Goal: Find specific page/section: Find specific page/section

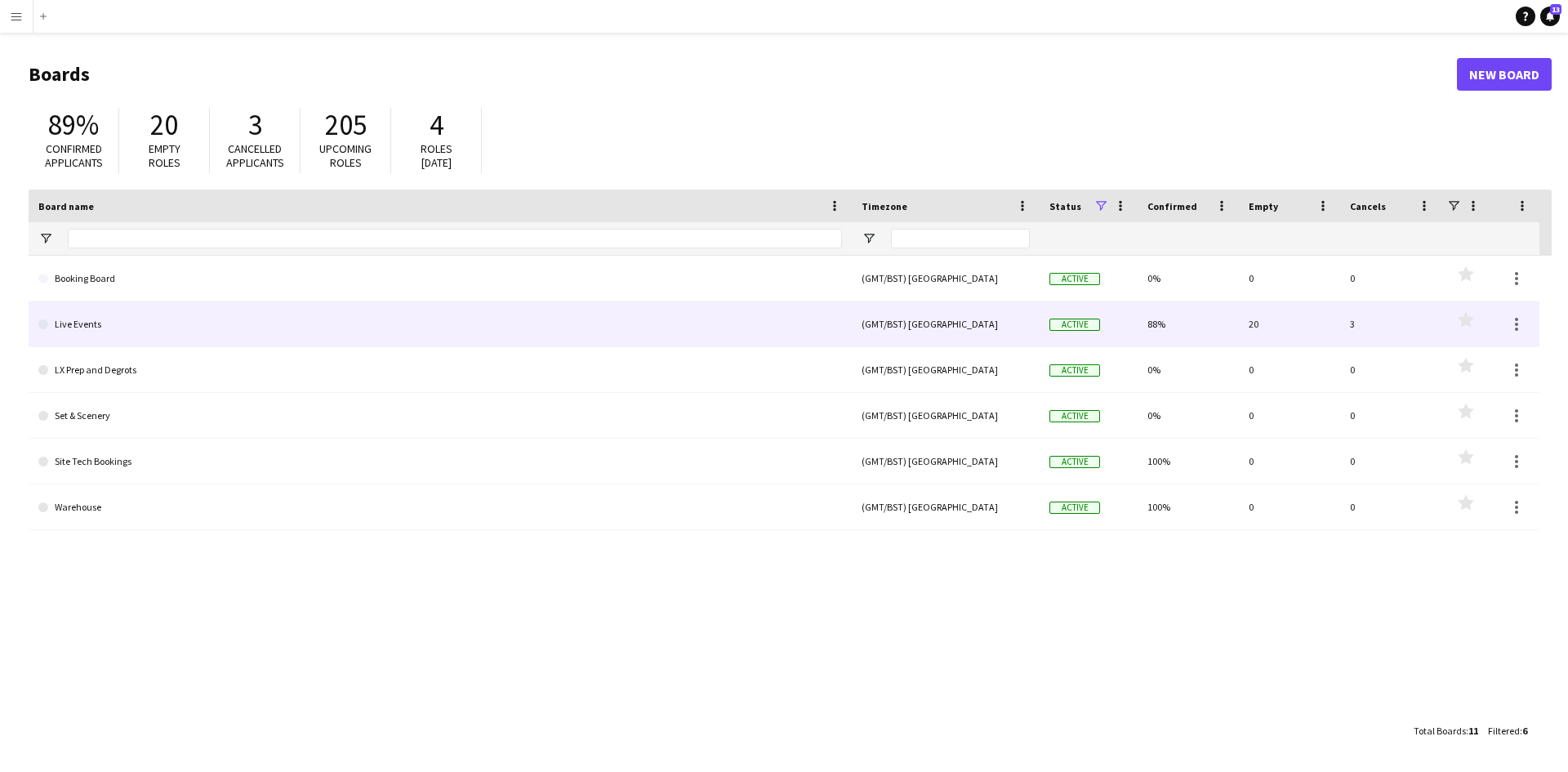
click at [94, 327] on link "Live Events" at bounding box center [440, 324] width 804 height 46
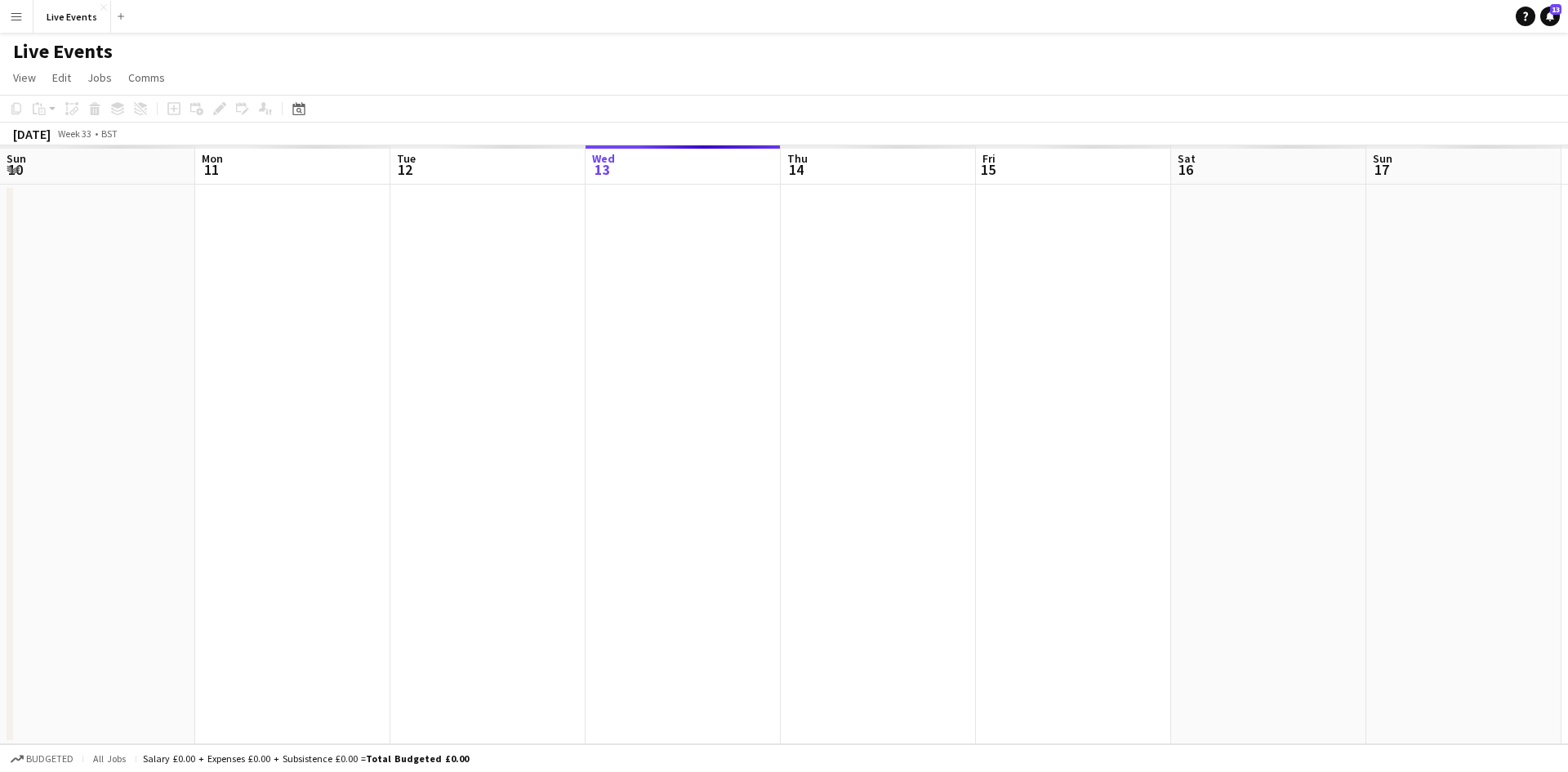
scroll to position [0, 391]
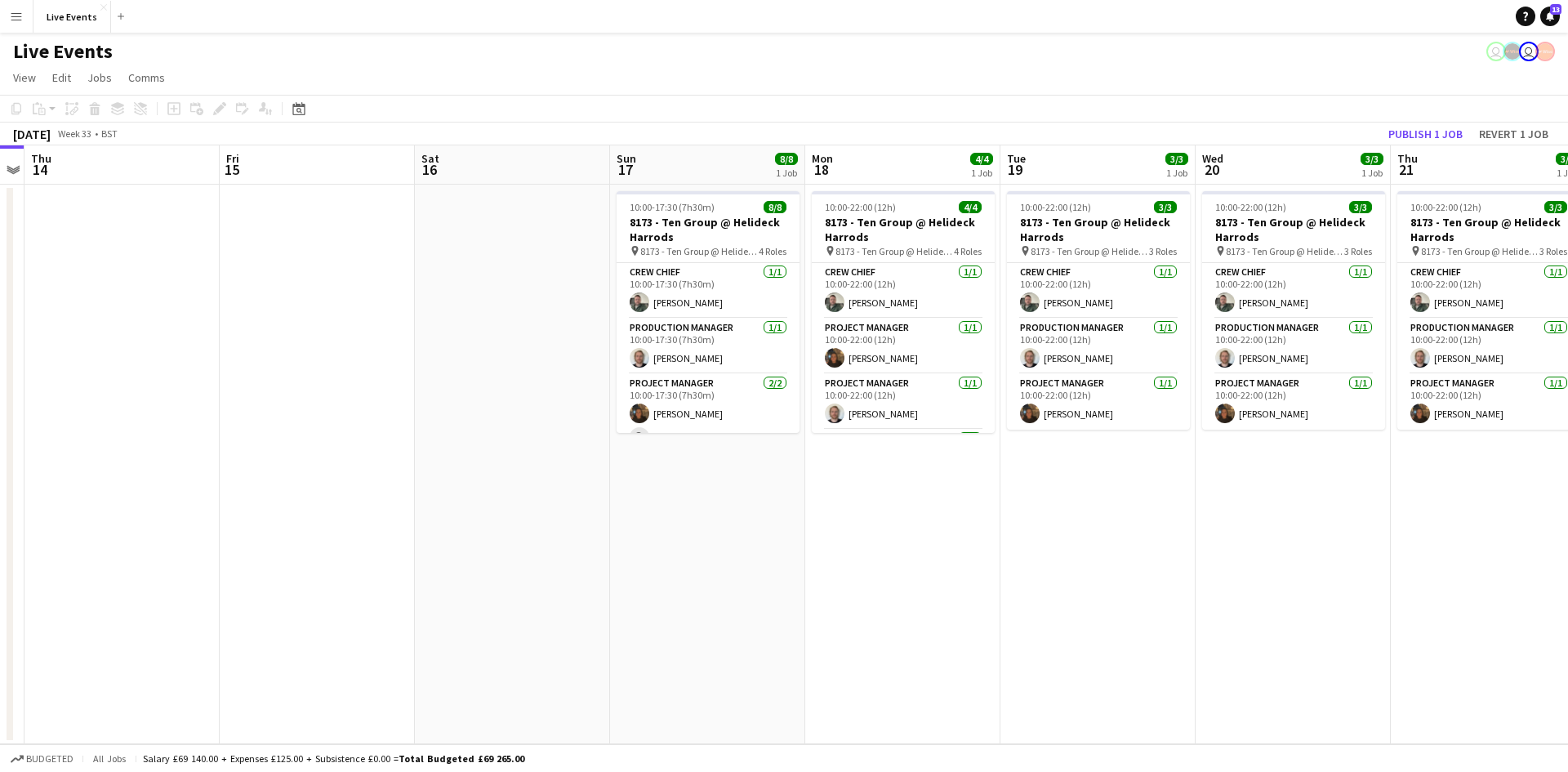
drag, startPoint x: 951, startPoint y: 525, endPoint x: 584, endPoint y: 493, distance: 368.4
click at [584, 493] on app-calendar-viewport "Mon 11 Tue 12 Wed 13 Thu 14 Fri 15 Sat 16 Sun 17 8/8 1 Job Mon 18 4/4 1 Job Tue…" at bounding box center [784, 444] width 1568 height 599
drag, startPoint x: 874, startPoint y: 521, endPoint x: 507, endPoint y: 480, distance: 369.3
click at [507, 480] on app-calendar-viewport "Mon 11 Tue 12 Wed 13 Thu 14 Fri 15 Sat 16 Sun 17 8/8 1 Job Mon 18 4/4 1 Job Tue…" at bounding box center [784, 444] width 1568 height 599
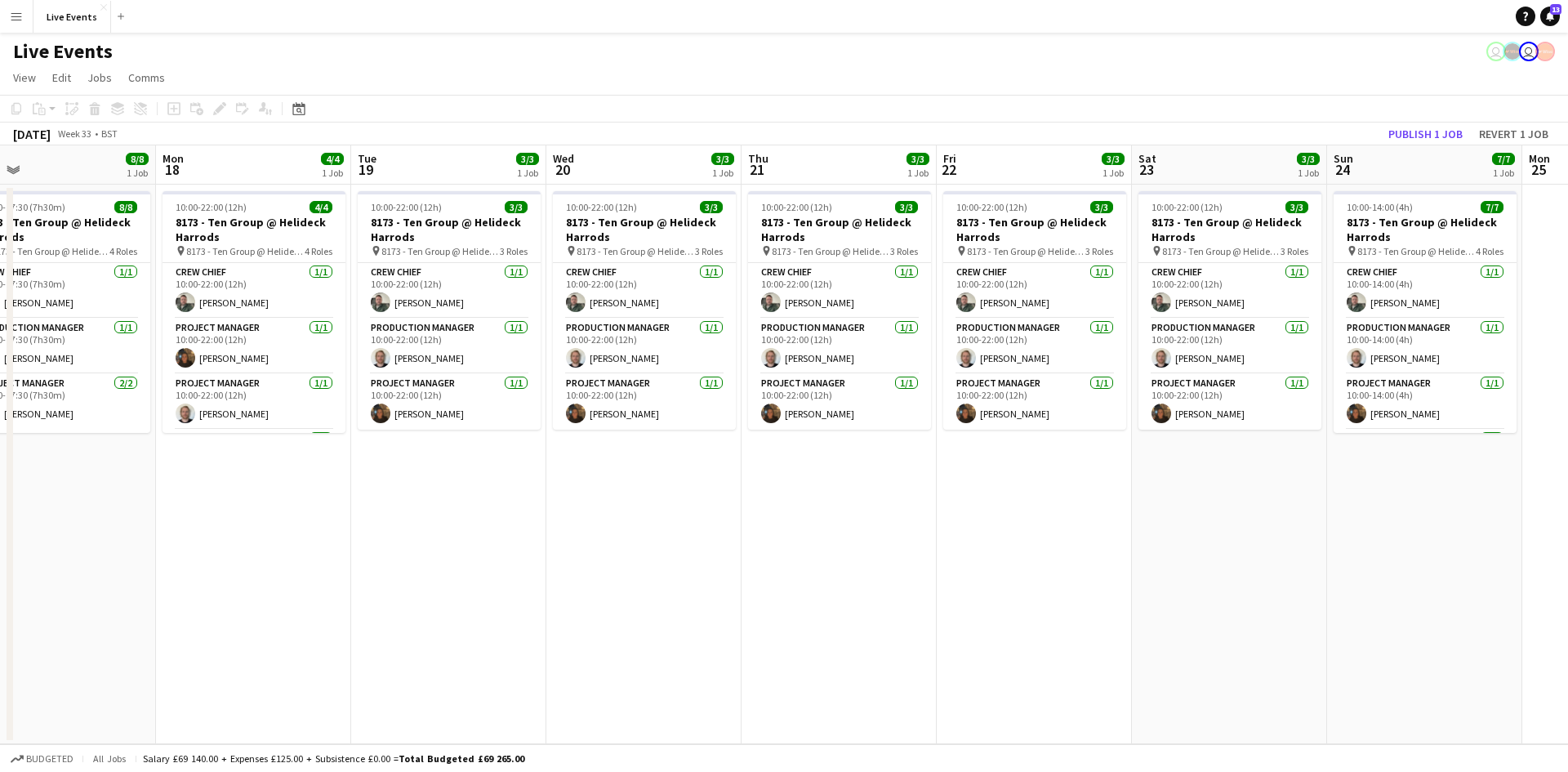
drag, startPoint x: 831, startPoint y: 500, endPoint x: 517, endPoint y: 508, distance: 314.1
click at [516, 510] on app-calendar-viewport "Thu 14 Fri 15 Sat 16 Sun 17 8/8 1 Job Mon 18 4/4 1 Job Tue 19 3/3 1 Job Wed 20 …" at bounding box center [784, 444] width 1568 height 599
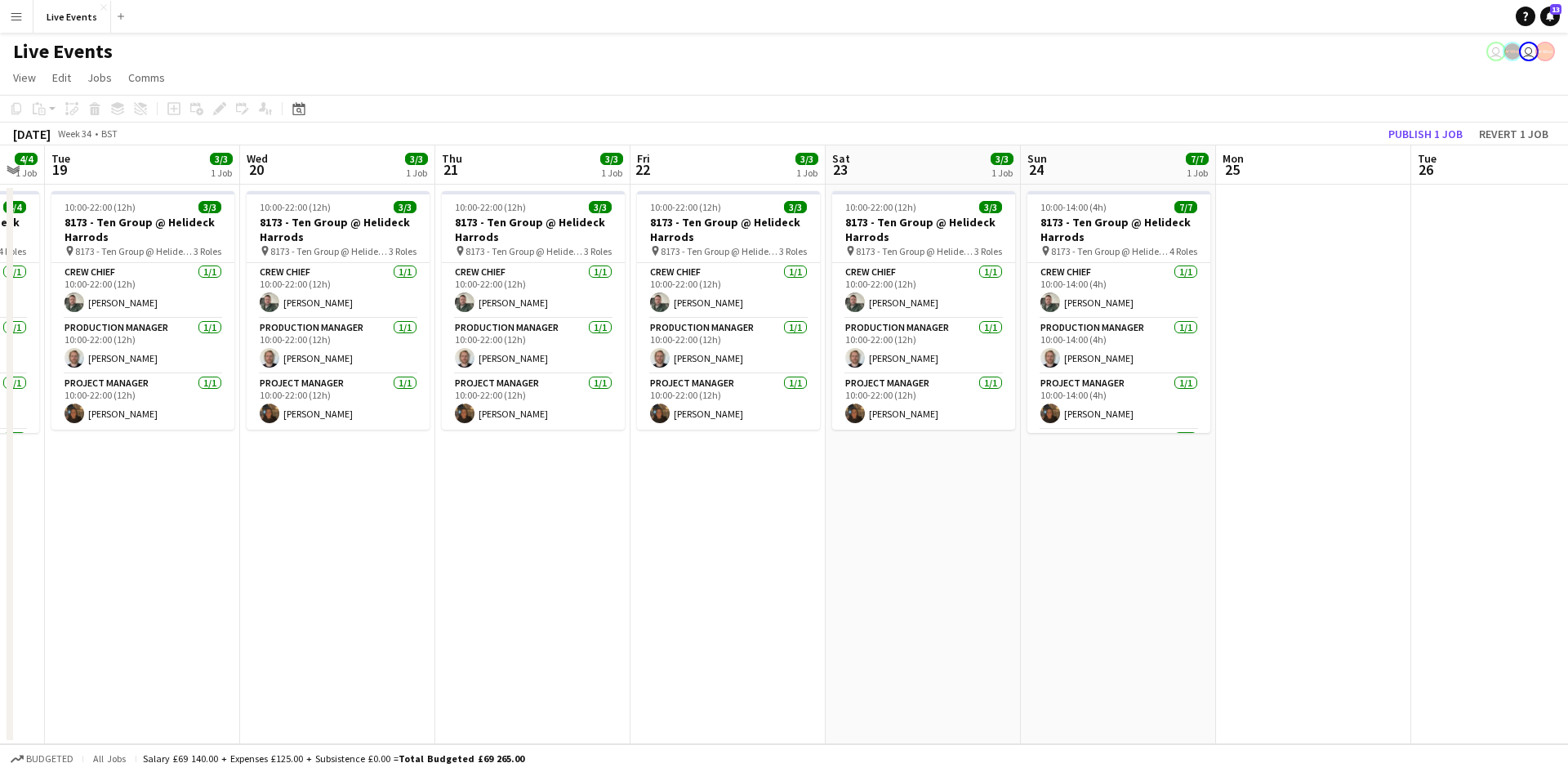
drag, startPoint x: 842, startPoint y: 599, endPoint x: 568, endPoint y: 568, distance: 275.7
click at [568, 568] on app-calendar-viewport "Sat 16 Sun 17 8/8 1 Job Mon 18 4/4 1 Job Tue 19 3/3 1 Job Wed 20 3/3 1 Job Thu …" at bounding box center [784, 444] width 1568 height 599
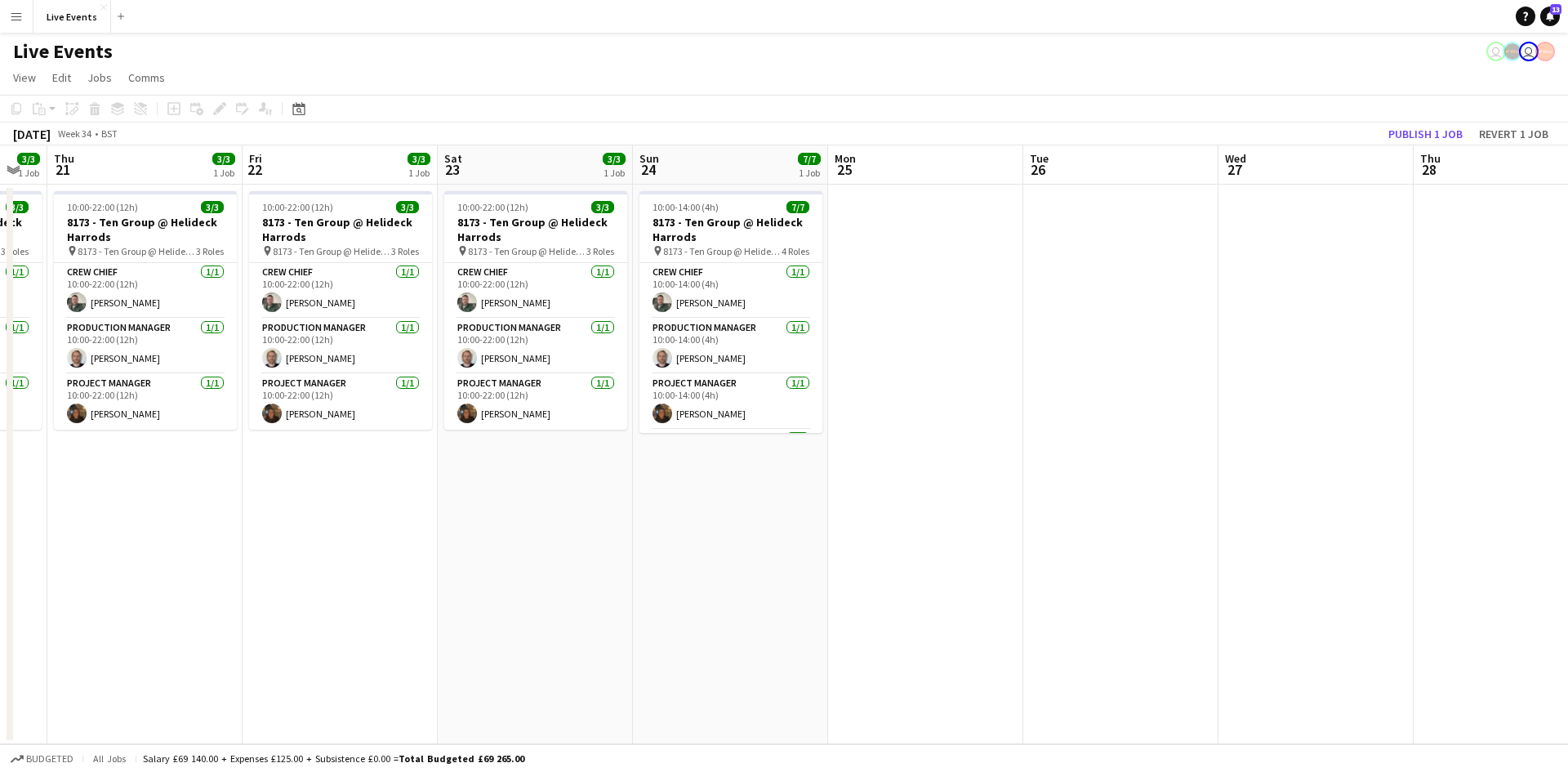
drag, startPoint x: 925, startPoint y: 549, endPoint x: 521, endPoint y: 544, distance: 404.0
click at [521, 544] on app-calendar-viewport "Mon 18 4/4 1 Job Tue 19 3/3 1 Job Wed 20 3/3 1 Job Thu 21 3/3 1 Job Fri 22 3/3 …" at bounding box center [784, 444] width 1568 height 599
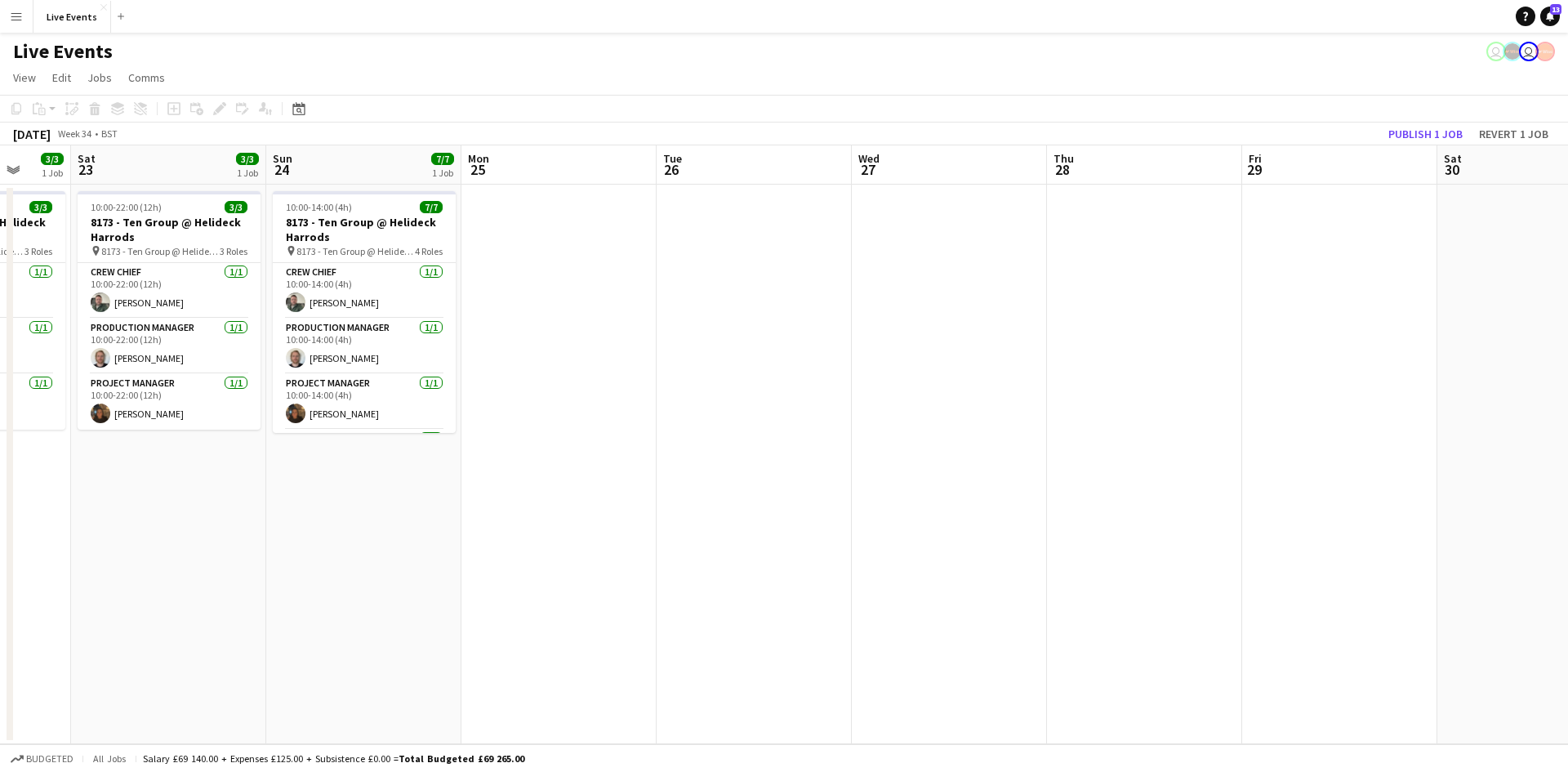
drag, startPoint x: 955, startPoint y: 549, endPoint x: 603, endPoint y: 539, distance: 352.1
click at [587, 544] on app-calendar-viewport "Tue 19 3/3 1 Job Wed 20 3/3 1 Job Thu 21 3/3 1 Job Fri 22 3/3 1 Job Sat 23 3/3 …" at bounding box center [784, 444] width 1568 height 599
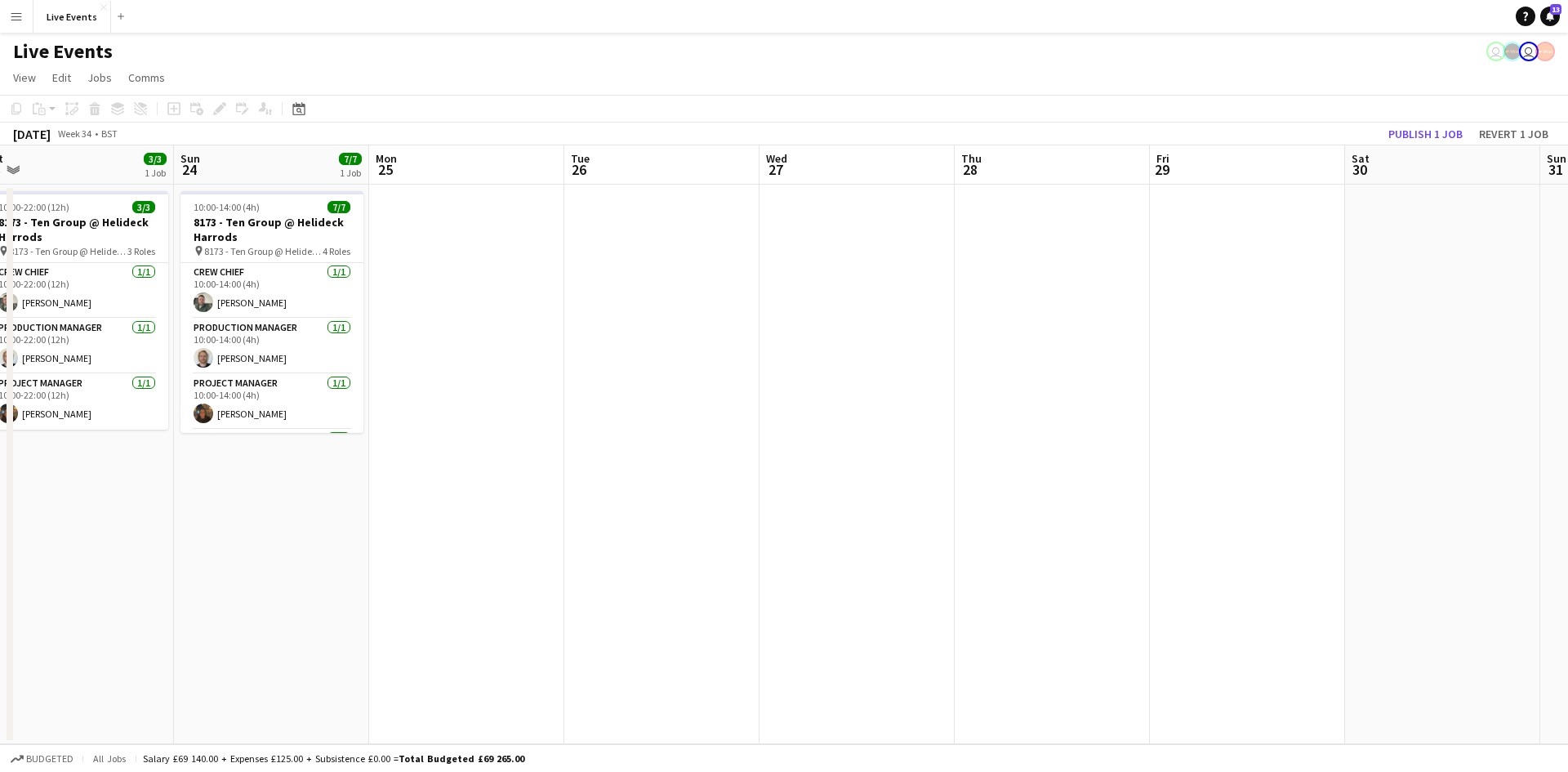
drag, startPoint x: 1063, startPoint y: 515, endPoint x: 774, endPoint y: 510, distance: 289.0
click at [774, 510] on app-calendar-viewport "Wed 20 3/3 1 Job Thu 21 3/3 1 Job Fri 22 3/3 1 Job Sat 23 3/3 1 Job Sun 24 7/7 …" at bounding box center [784, 444] width 1568 height 599
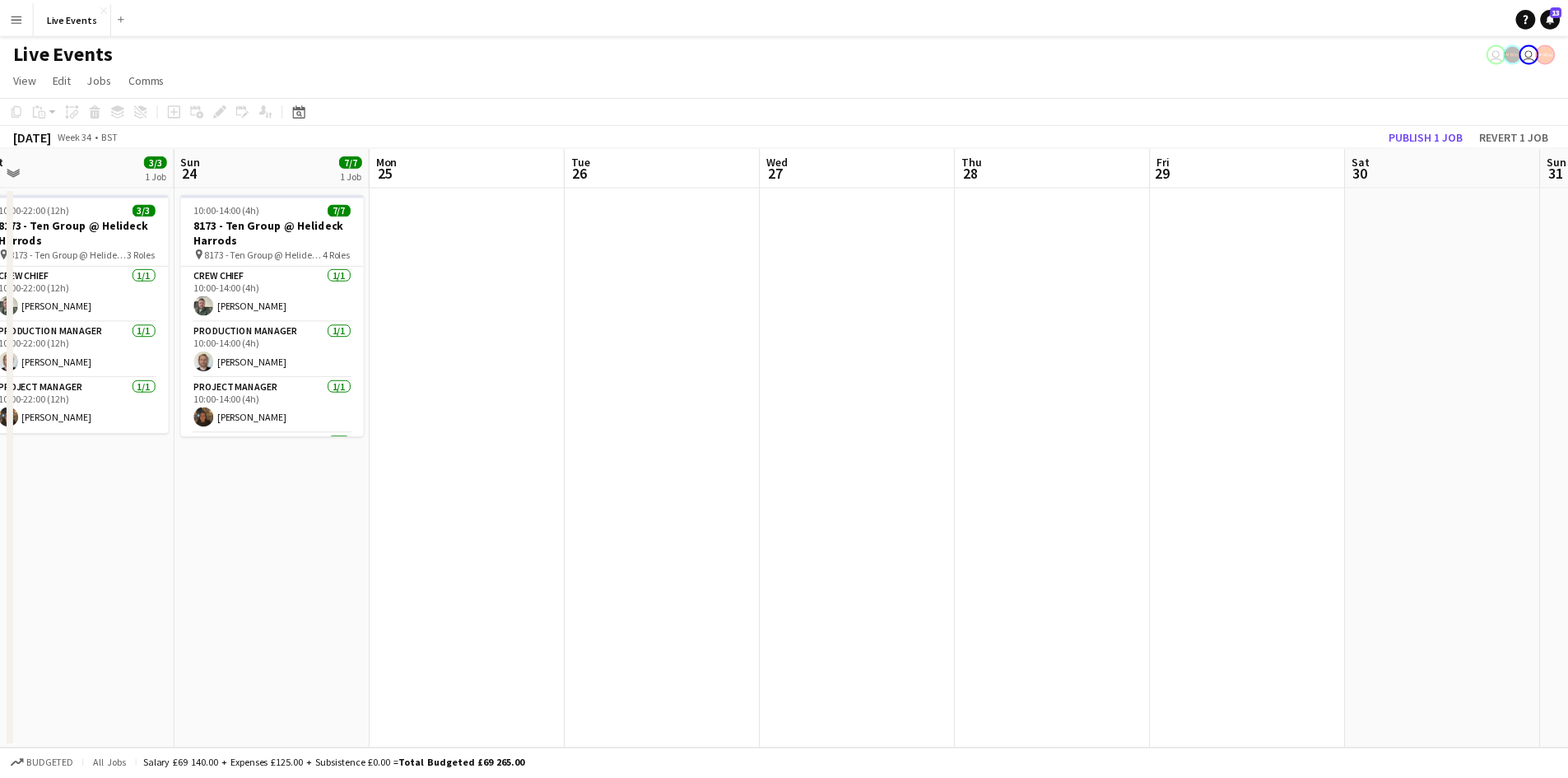
scroll to position [0, 632]
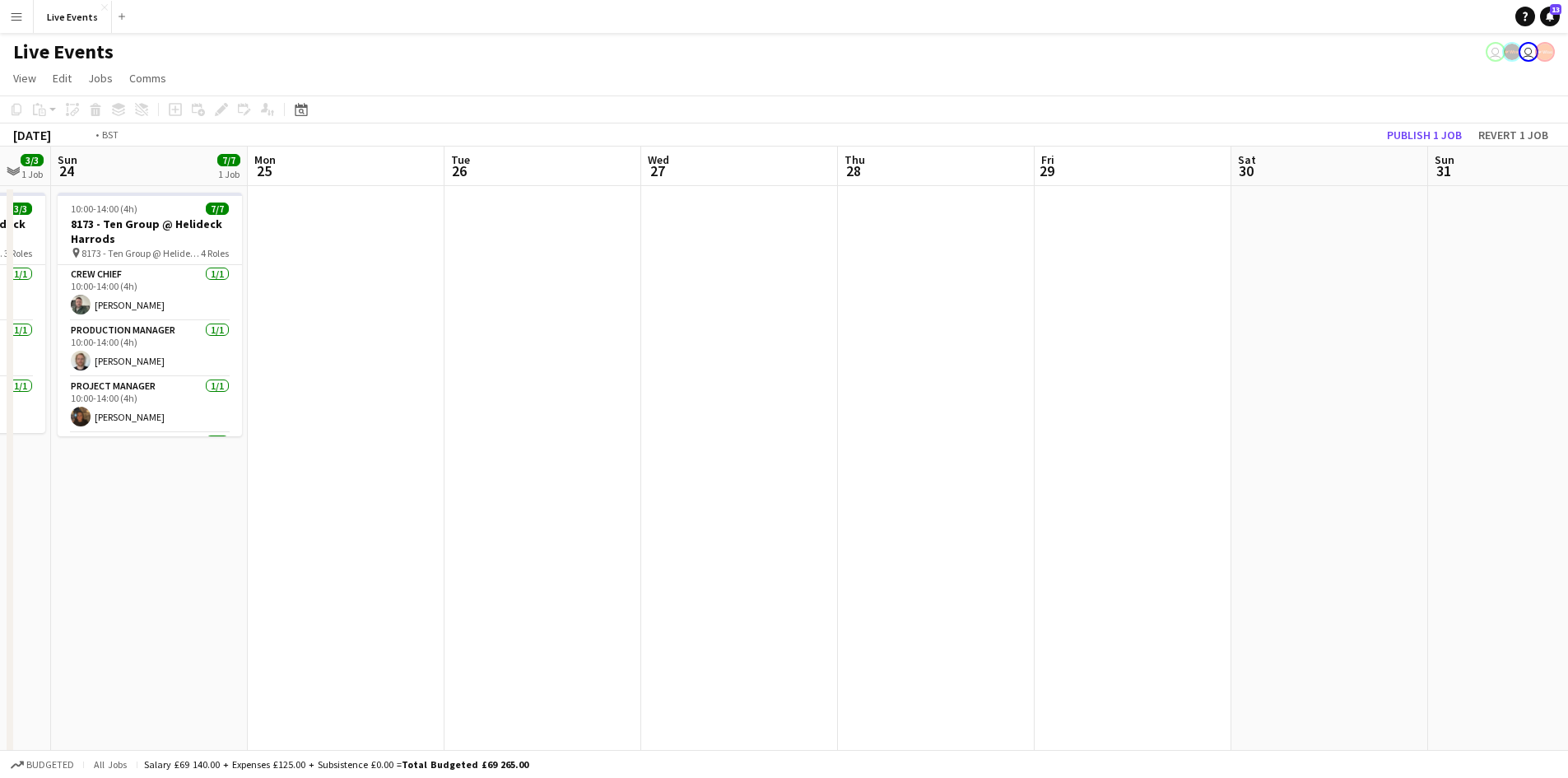
drag, startPoint x: 1156, startPoint y: 410, endPoint x: 779, endPoint y: 377, distance: 378.4
click at [780, 375] on app-calendar-viewport "Thu 21 3/3 1 Job Fri 22 3/3 1 Job Sat 23 3/3 1 Job Sun 24 7/7 1 Job Mon 25 Tue …" at bounding box center [784, 683] width 1568 height 1073
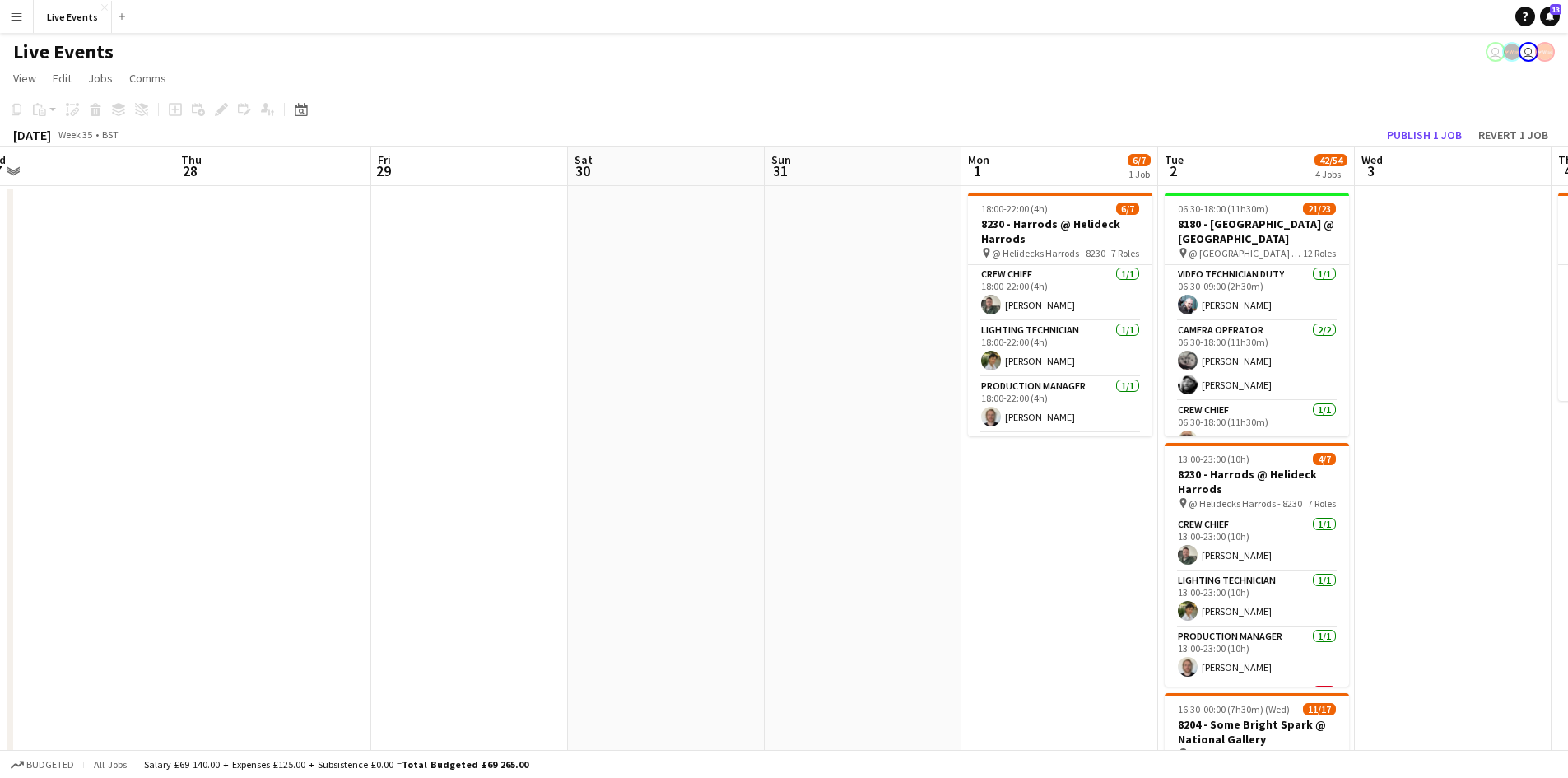
drag, startPoint x: 1018, startPoint y: 376, endPoint x: 610, endPoint y: 324, distance: 411.3
click at [611, 324] on app-calendar-viewport "Sat 23 3/3 1 Job Sun 24 7/7 1 Job Mon 25 Tue 26 Wed 27 Thu 28 Fri 29 Sat 30 Sun…" at bounding box center [784, 683] width 1568 height 1073
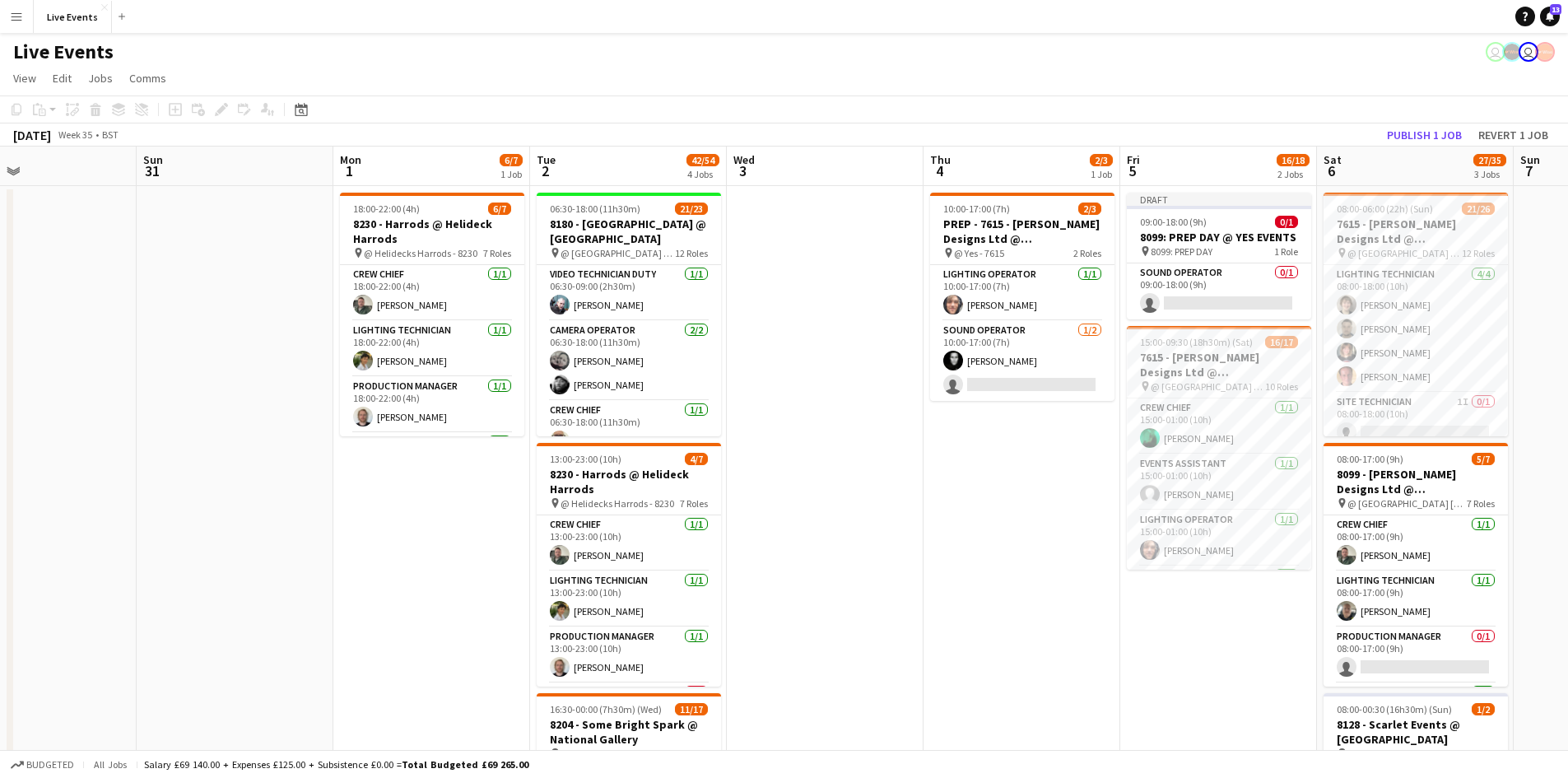
drag, startPoint x: 1332, startPoint y: 549, endPoint x: 1055, endPoint y: 476, distance: 286.5
click at [1060, 475] on app-calendar-viewport "Wed 27 Thu 28 Fri 29 Sat 30 Sun 31 Mon 1 6/7 1 Job Tue 2 42/54 4 Jobs Wed 3 Thu…" at bounding box center [784, 683] width 1568 height 1073
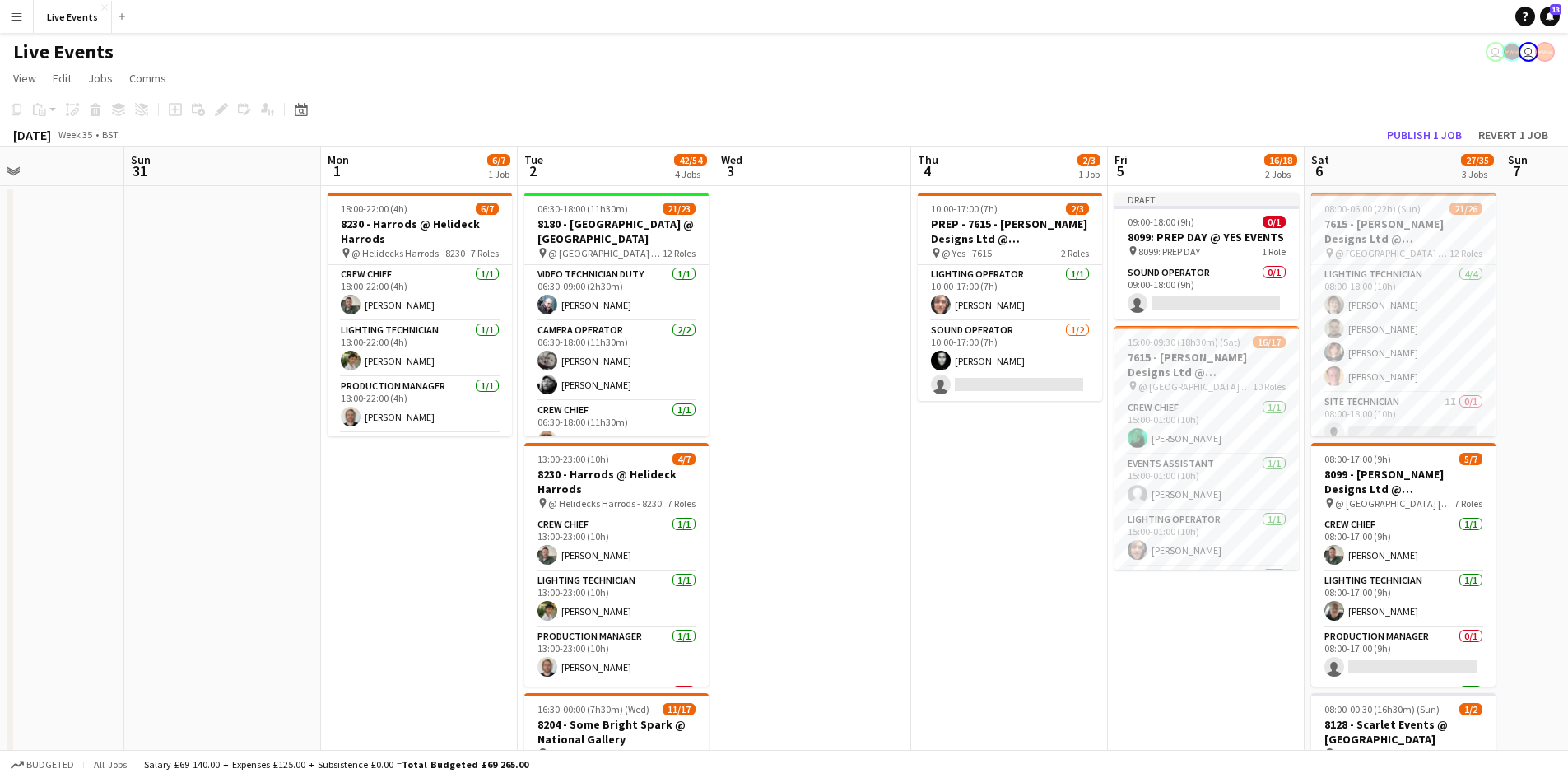
drag, startPoint x: 1199, startPoint y: 541, endPoint x: 841, endPoint y: 488, distance: 361.9
click at [842, 486] on app-calendar-viewport "Wed 27 Thu 28 Fri 29 Sat 30 Sun 31 Mon 1 6/7 1 Job Tue 2 42/54 4 Jobs Wed 3 Thu…" at bounding box center [784, 683] width 1568 height 1073
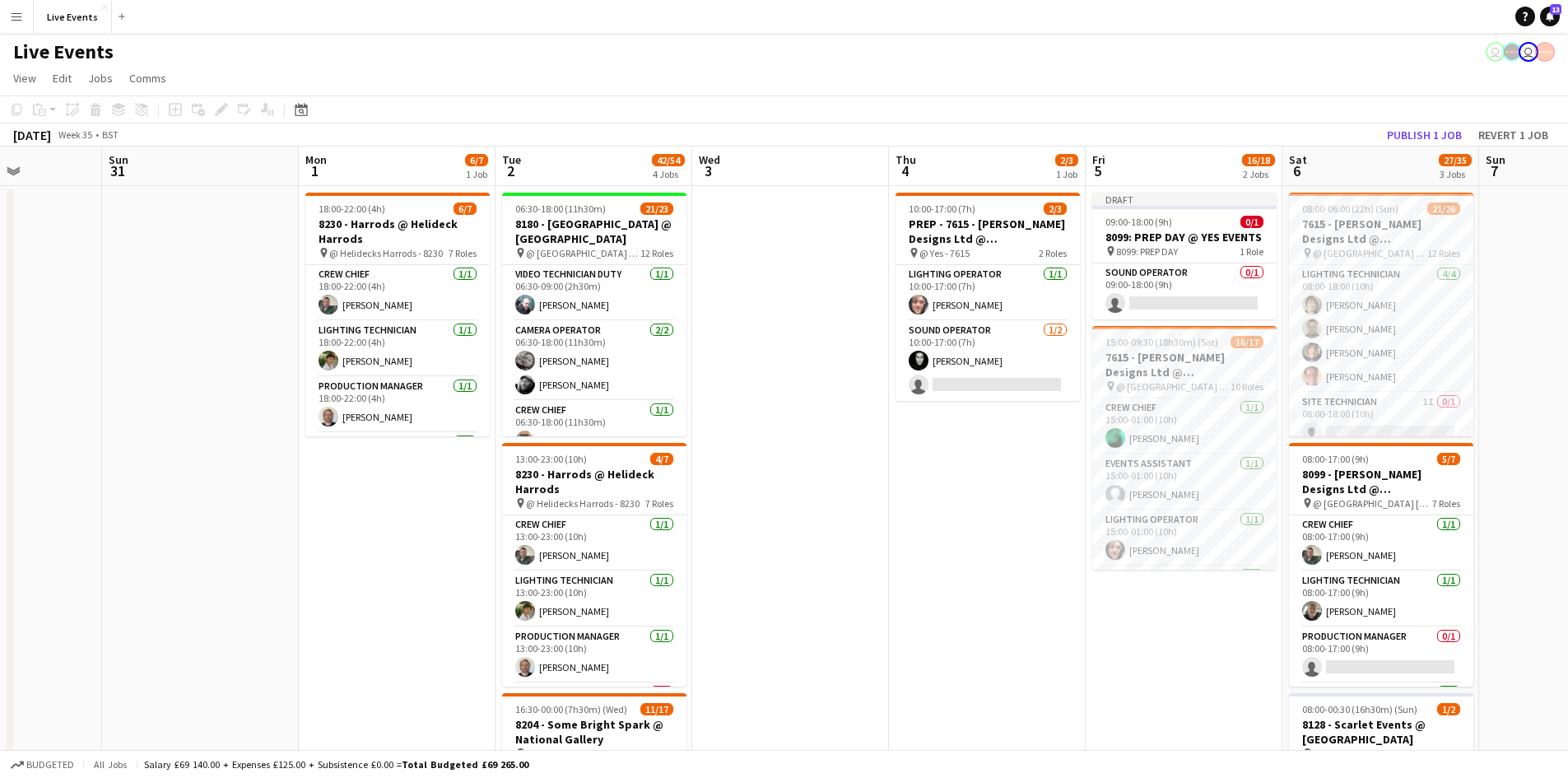
scroll to position [0, 455]
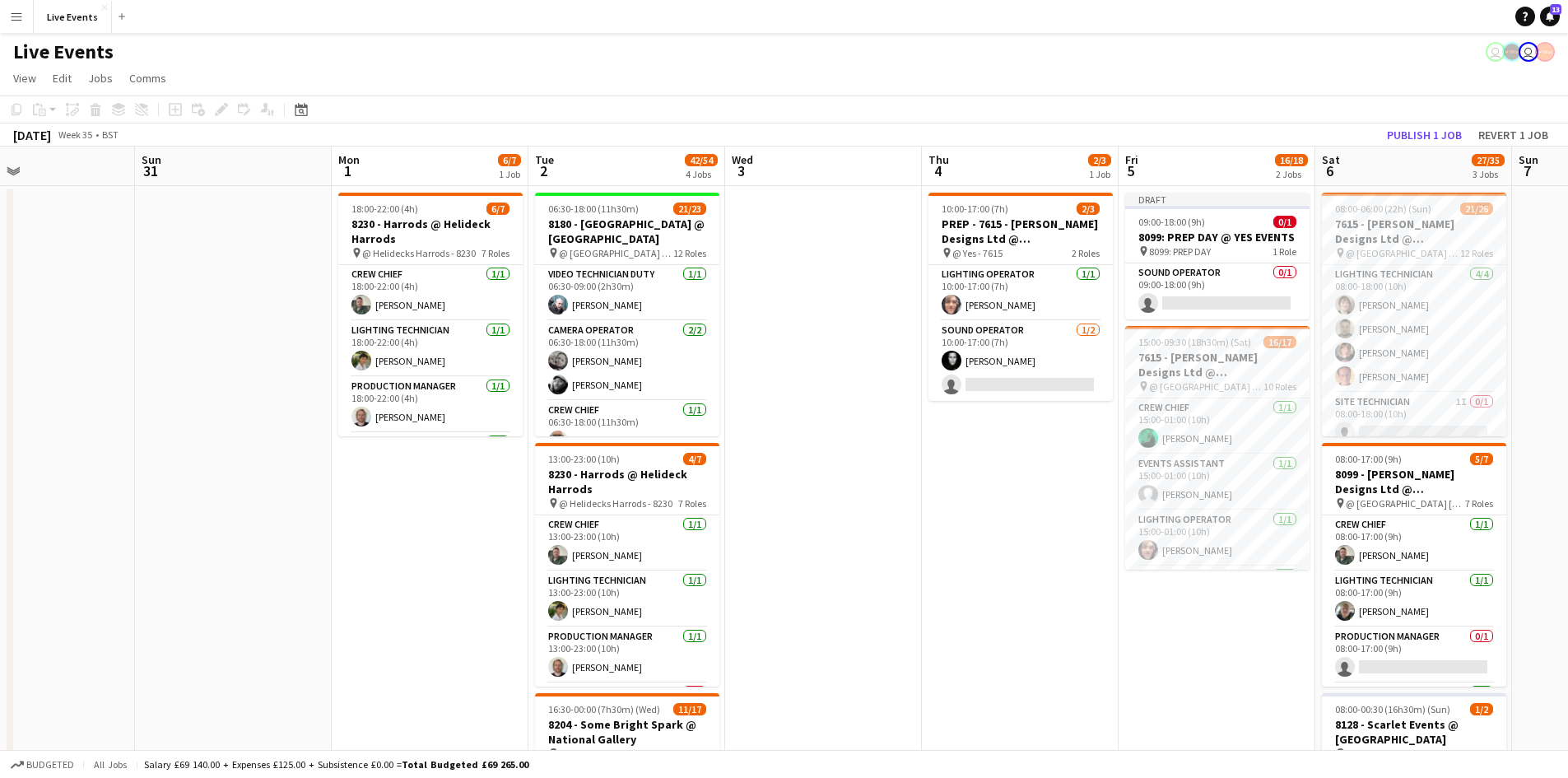
drag, startPoint x: 644, startPoint y: 505, endPoint x: 858, endPoint y: 553, distance: 219.3
click at [858, 553] on app-calendar-viewport "Thu 28 Fri 29 Sat 30 Sun 31 Mon 1 6/7 1 Job Tue 2 42/54 4 Jobs Wed 3 Thu 4 2/3 …" at bounding box center [784, 683] width 1568 height 1073
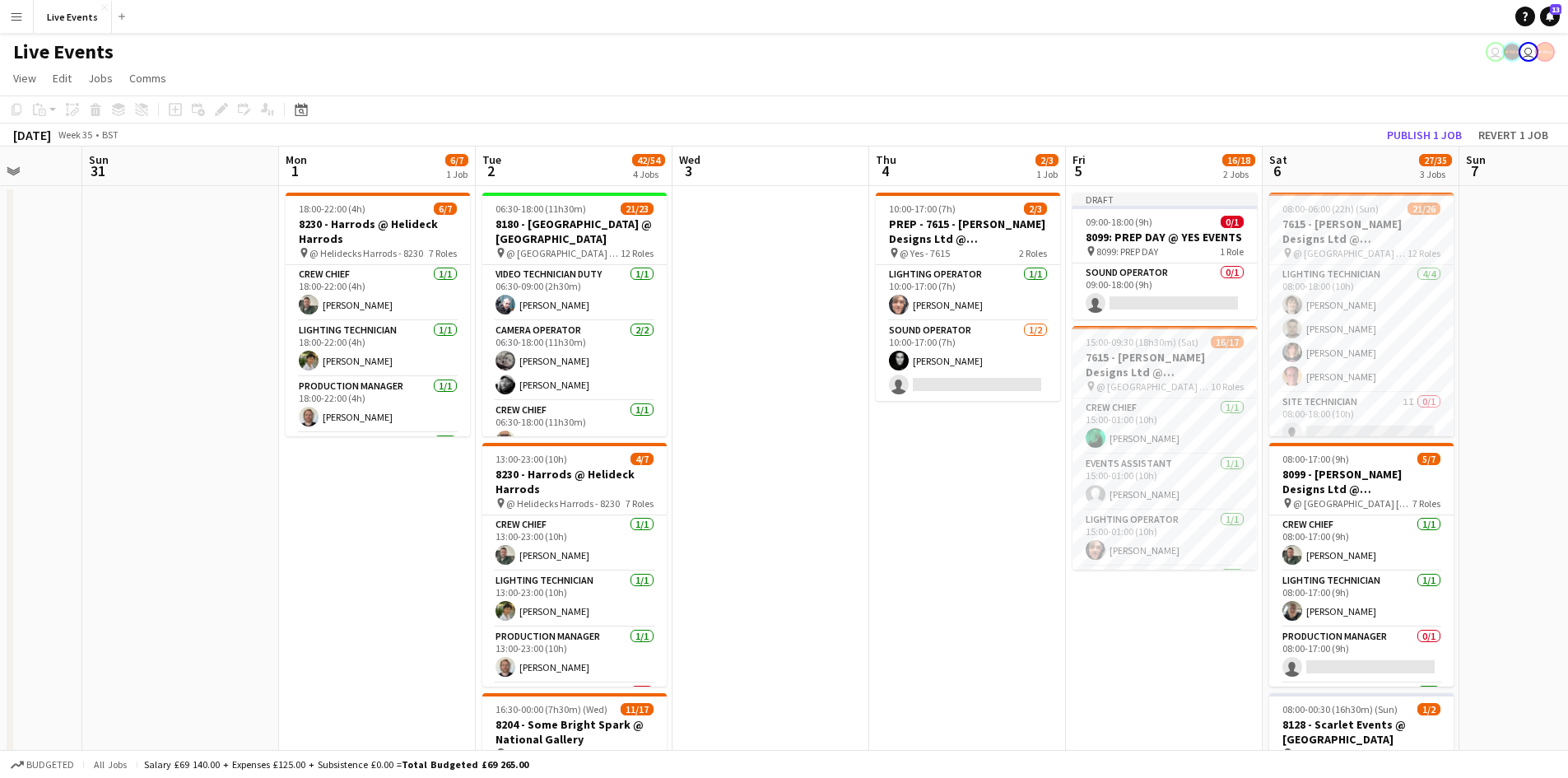
scroll to position [0, 507]
drag, startPoint x: 300, startPoint y: 496, endPoint x: 444, endPoint y: 518, distance: 145.7
click at [444, 518] on app-calendar-viewport "Thu 28 Fri 29 Sat 30 Sun 31 Mon 1 6/7 1 Job Tue 2 42/54 4 Jobs Wed 3 Thu 4 2/3 …" at bounding box center [784, 683] width 1568 height 1073
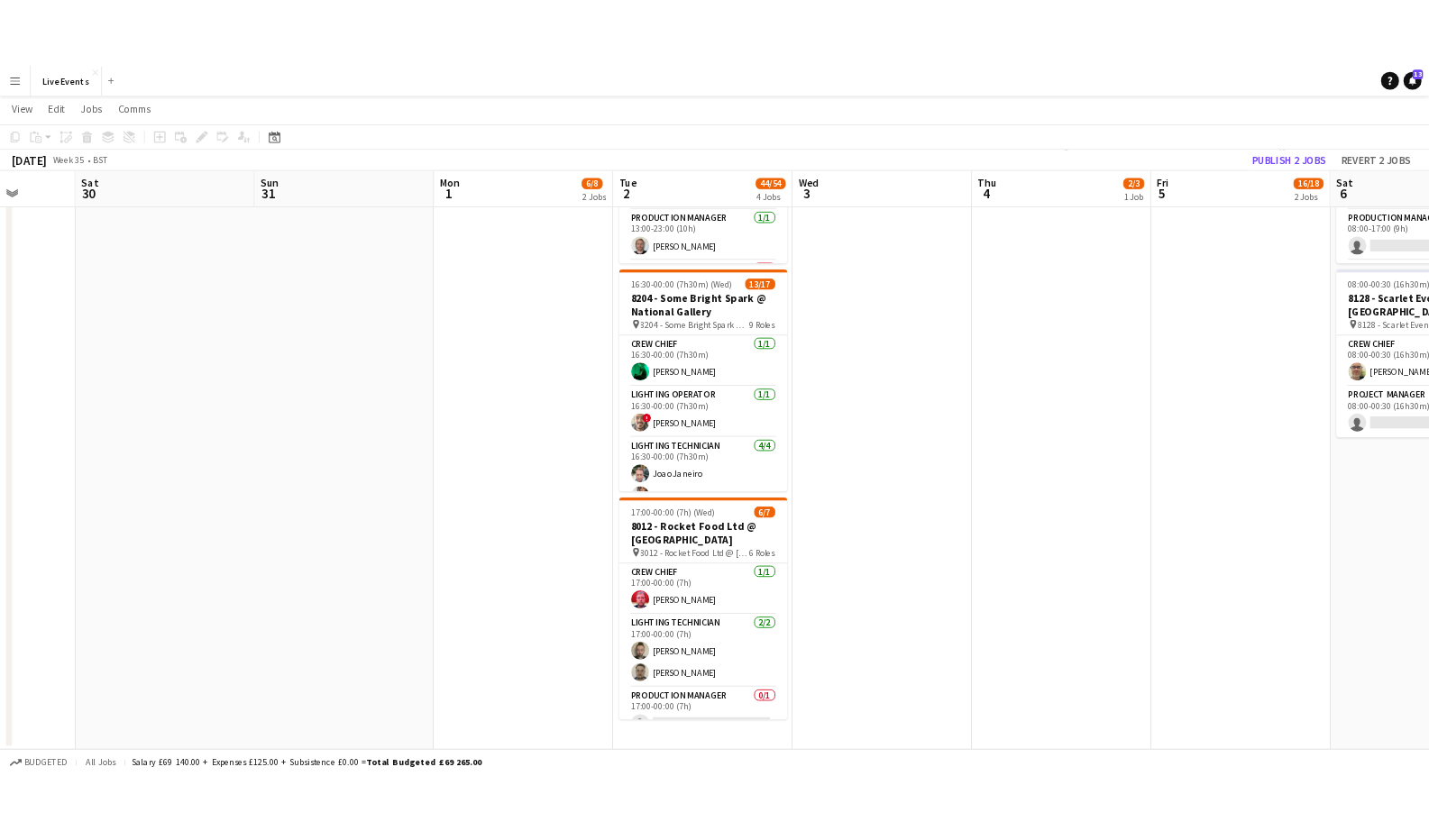
scroll to position [834, 0]
